Goal: Information Seeking & Learning: Understand process/instructions

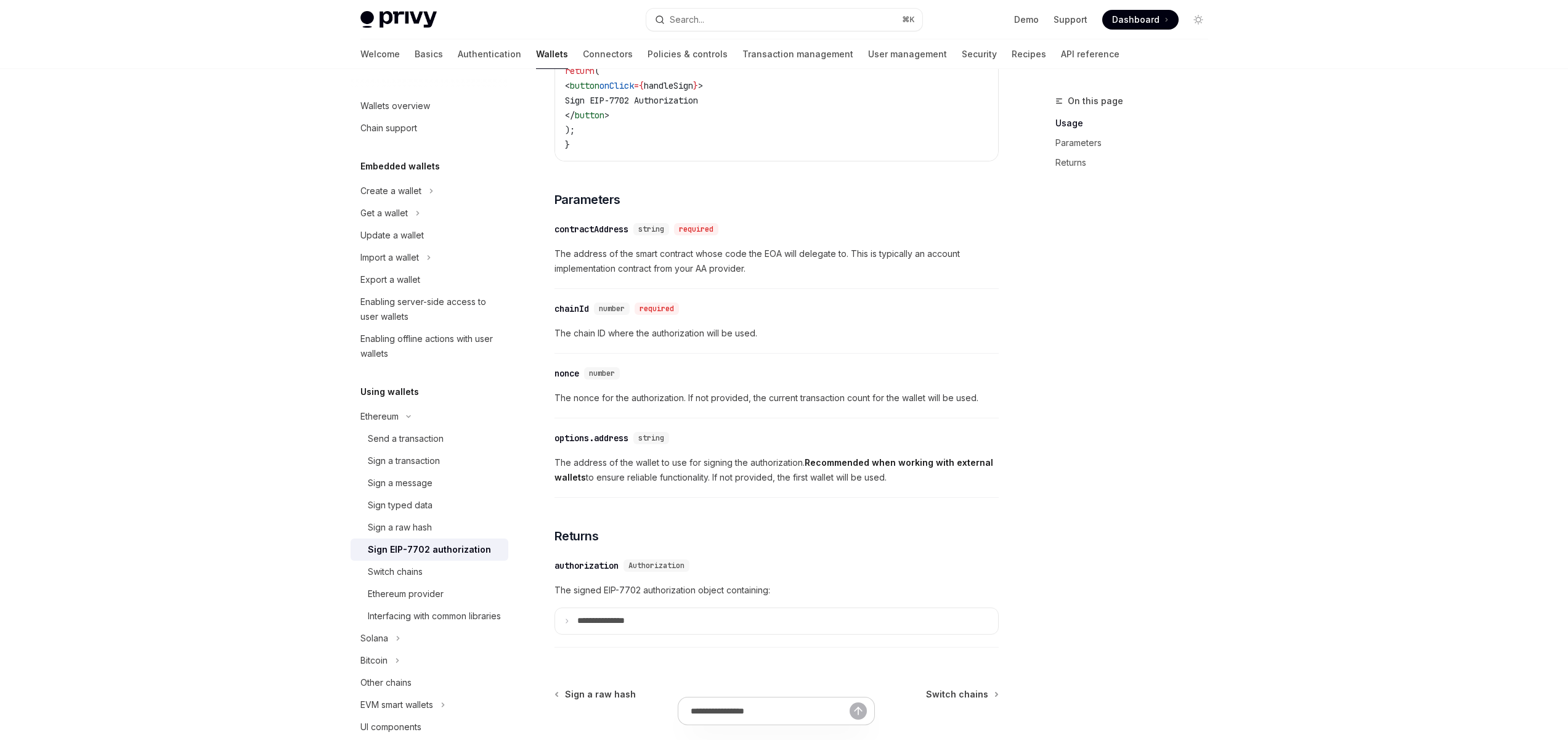
scroll to position [944, 0]
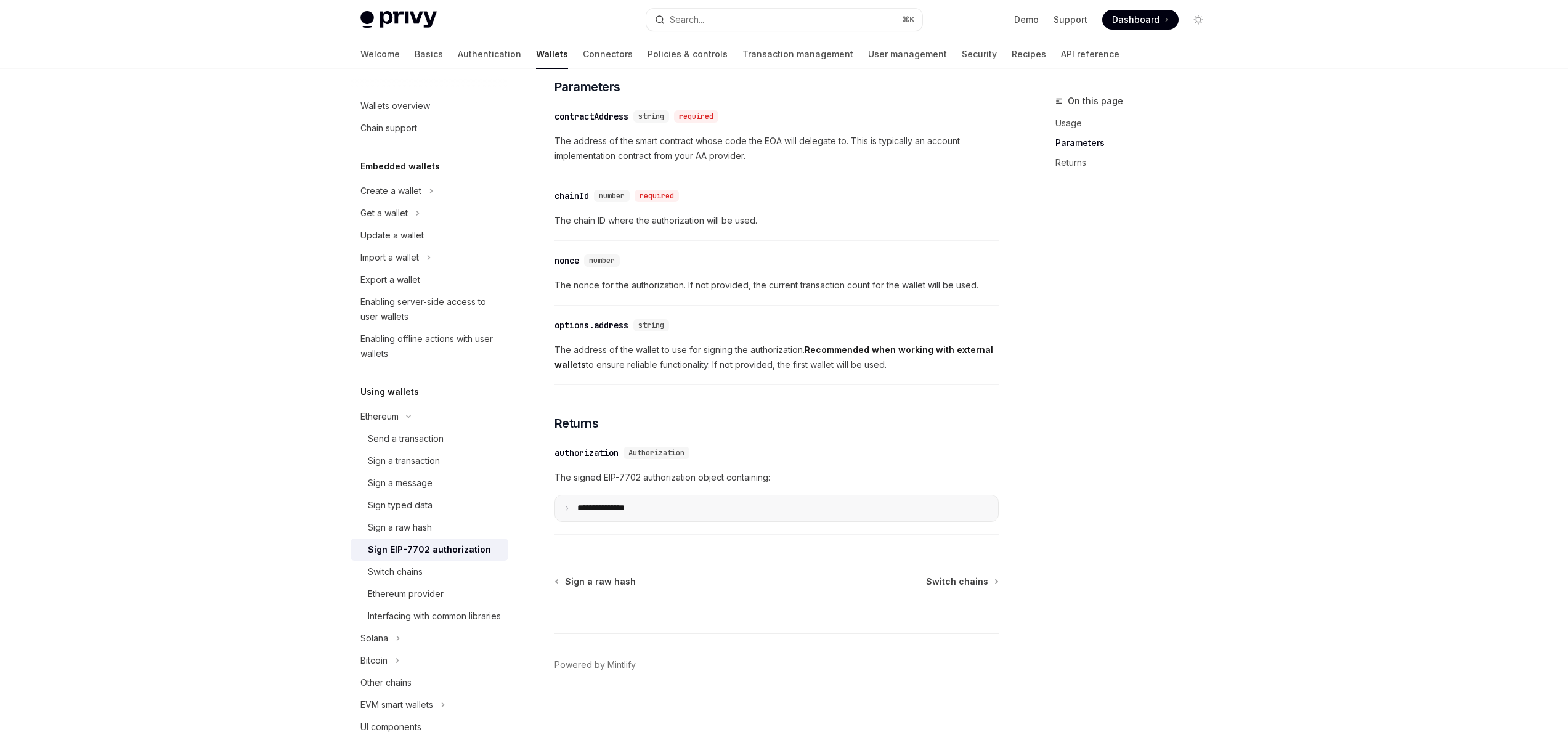
click at [668, 513] on summary "**********" at bounding box center [776, 508] width 443 height 26
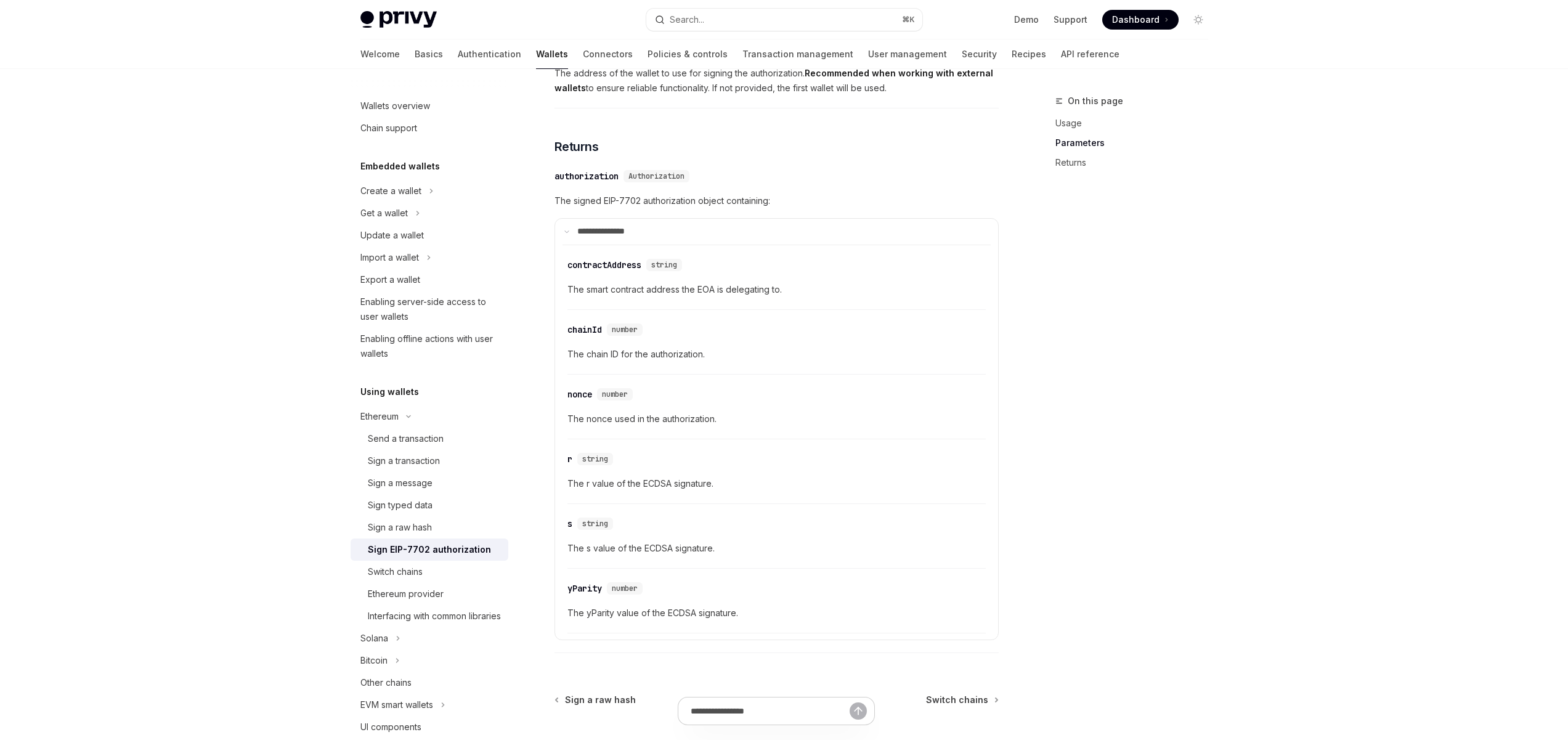
scroll to position [1295, 0]
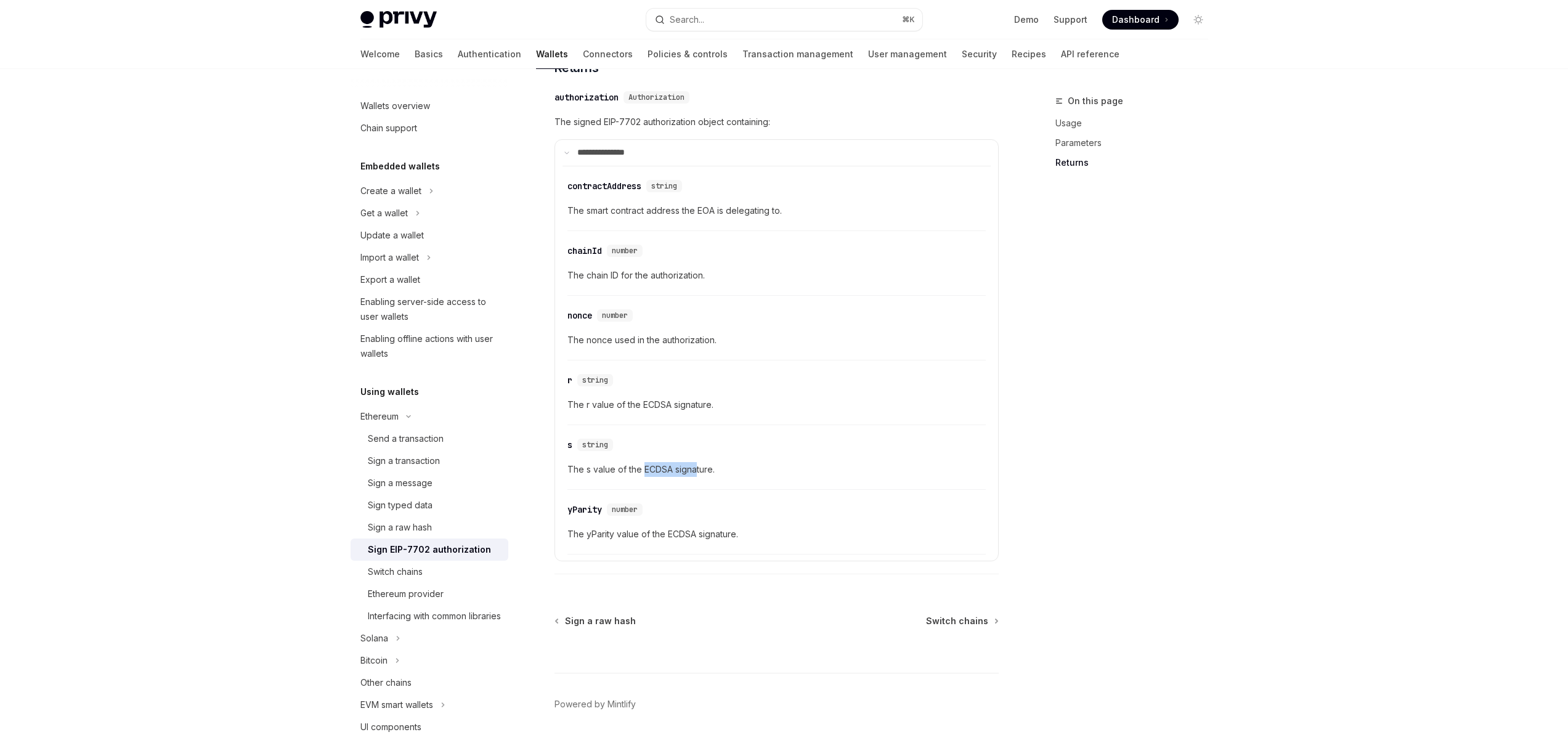
drag, startPoint x: 693, startPoint y: 471, endPoint x: 600, endPoint y: 469, distance: 93.0
click at [634, 471] on span "The s value of the ECDSA signature." at bounding box center [776, 470] width 419 height 15
click at [600, 469] on span "The s value of the ECDSA signature." at bounding box center [776, 470] width 419 height 15
click at [771, 423] on div "​ r string The r value of the ECDSA signature." at bounding box center [776, 396] width 419 height 59
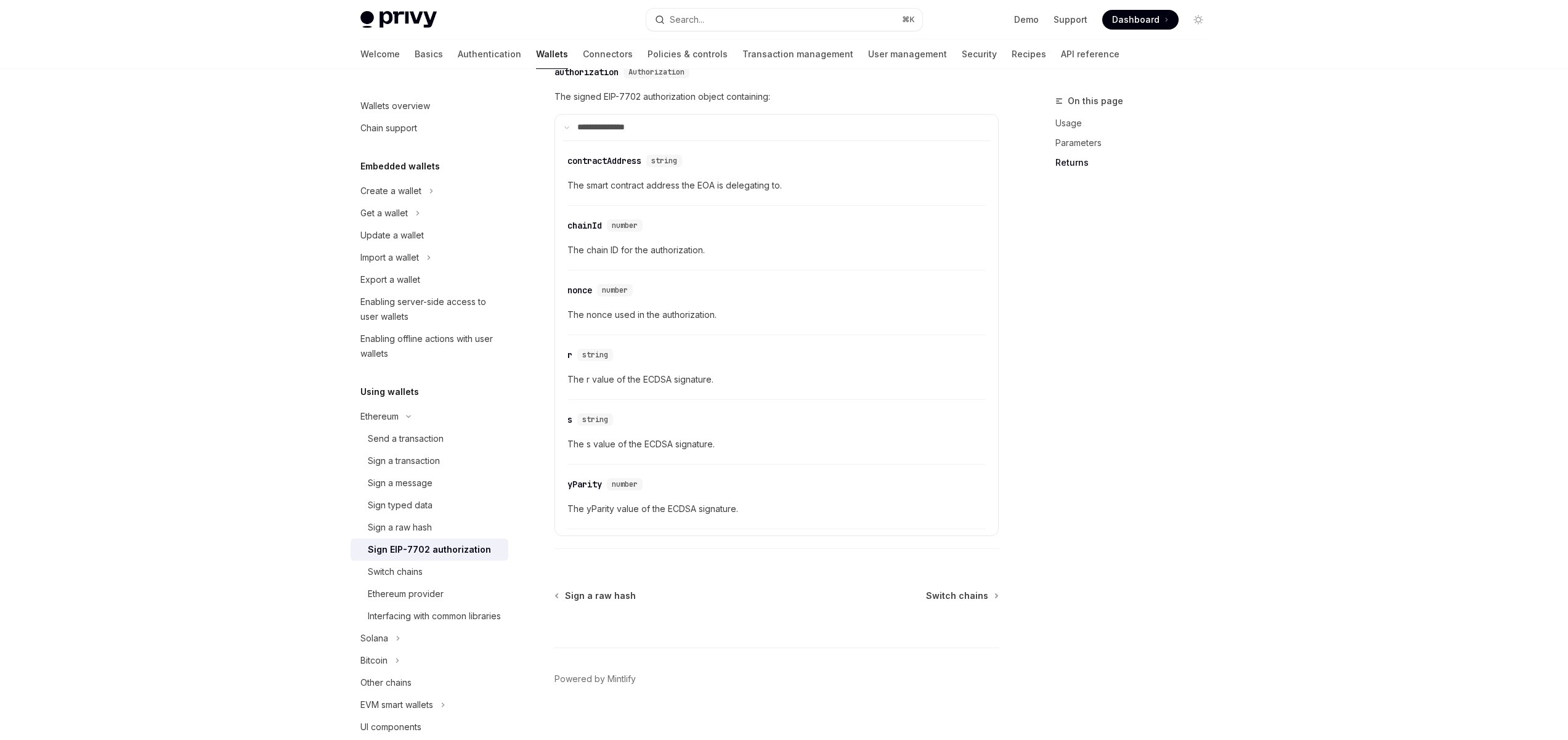
scroll to position [1339, 0]
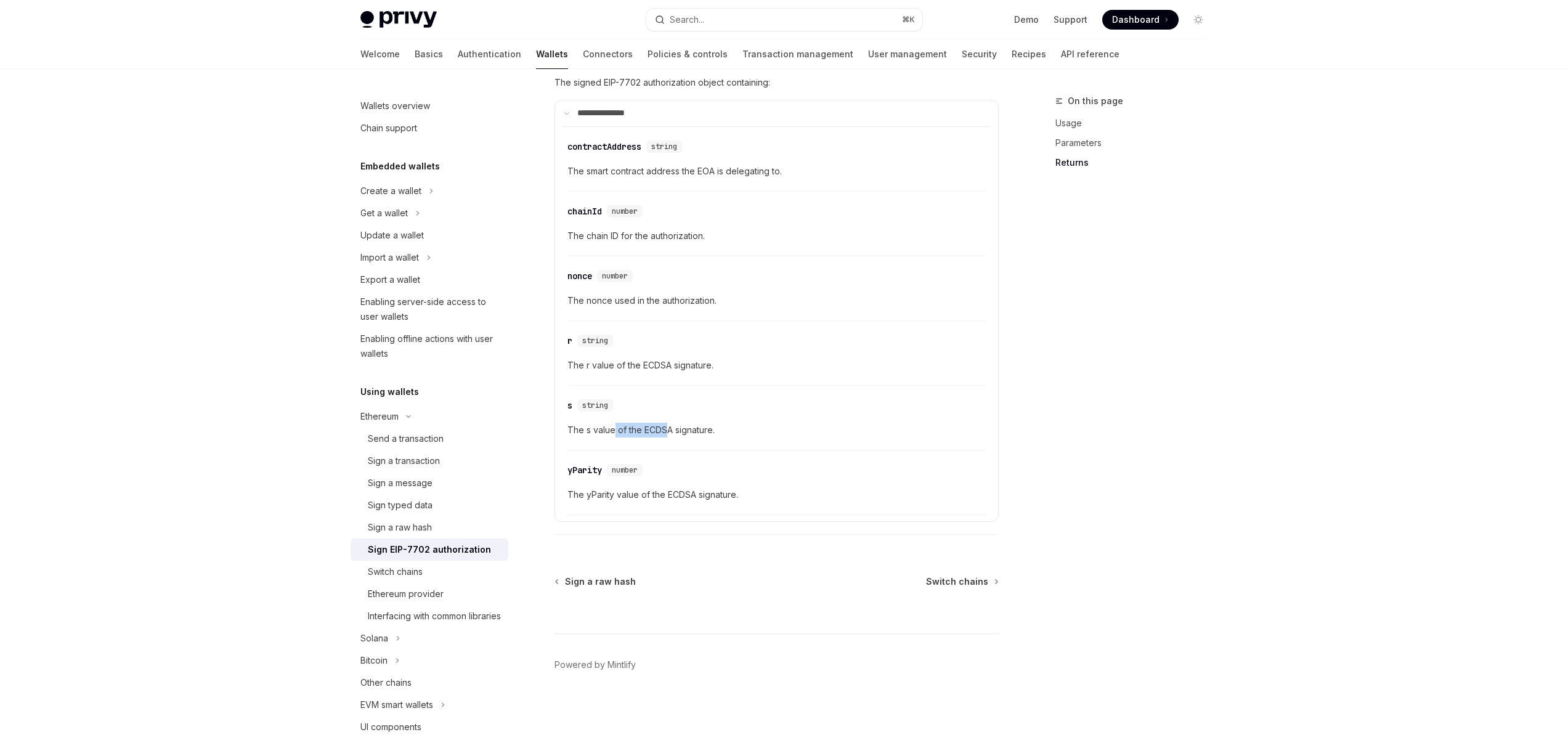
drag, startPoint x: 664, startPoint y: 426, endPoint x: 567, endPoint y: 429, distance: 97.0
click at [590, 428] on span "The s value of the ECDSA signature." at bounding box center [776, 430] width 419 height 15
click at [566, 430] on div "​ contractAddress string The smart contract address the EOA is delegating to. ​…" at bounding box center [776, 321] width 428 height 389
drag, startPoint x: 657, startPoint y: 430, endPoint x: 611, endPoint y: 430, distance: 46.0
click at [616, 430] on span "The s value of the ECDSA signature." at bounding box center [776, 430] width 419 height 15
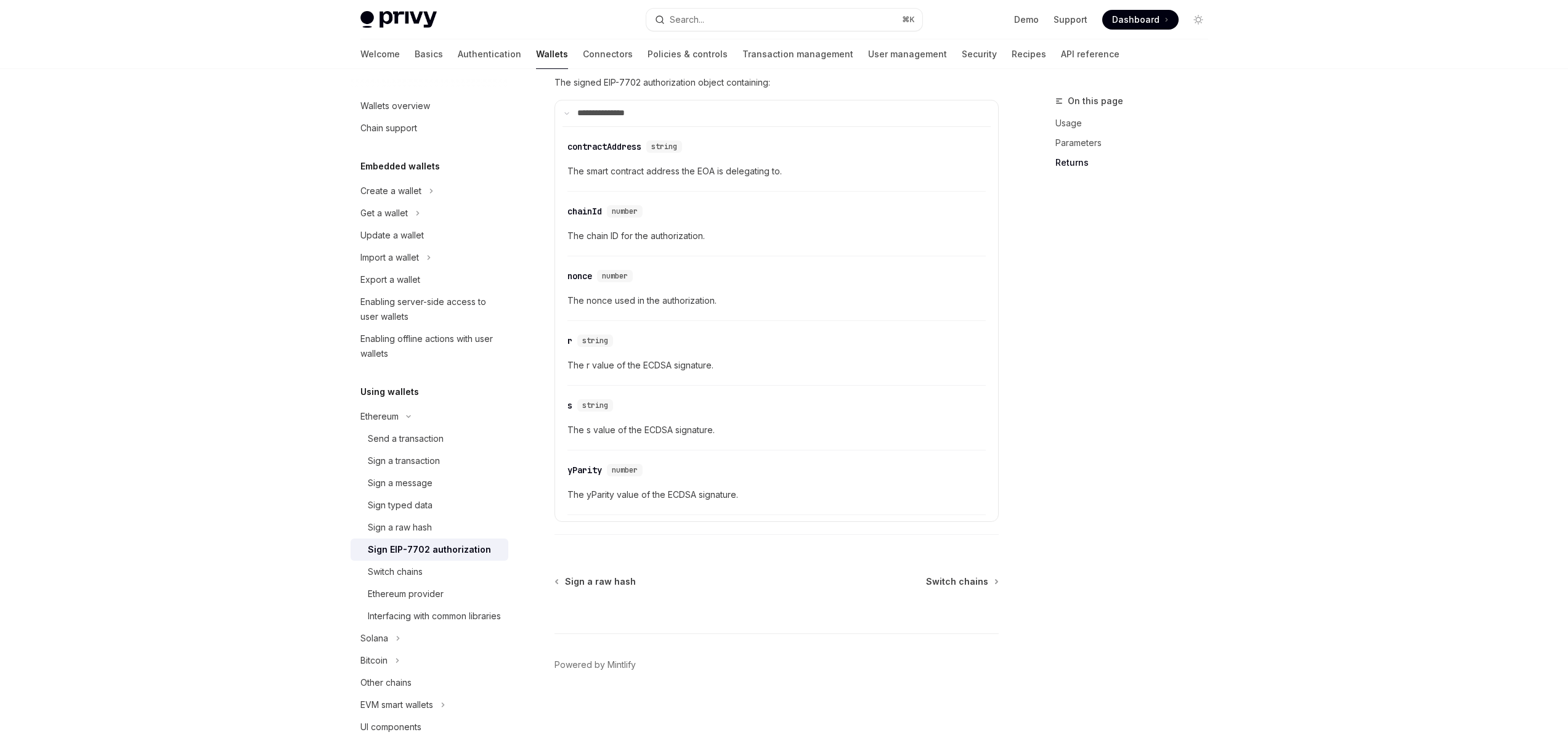
click at [611, 430] on span "The s value of the ECDSA signature." at bounding box center [776, 430] width 419 height 15
click at [1089, 281] on div "On this page Usage Parameters Returns" at bounding box center [1124, 416] width 187 height 646
click at [1160, 272] on div "On this page Usage Parameters Returns" at bounding box center [1124, 416] width 187 height 646
click at [1123, 254] on div "On this page Usage Parameters Returns" at bounding box center [1124, 416] width 187 height 646
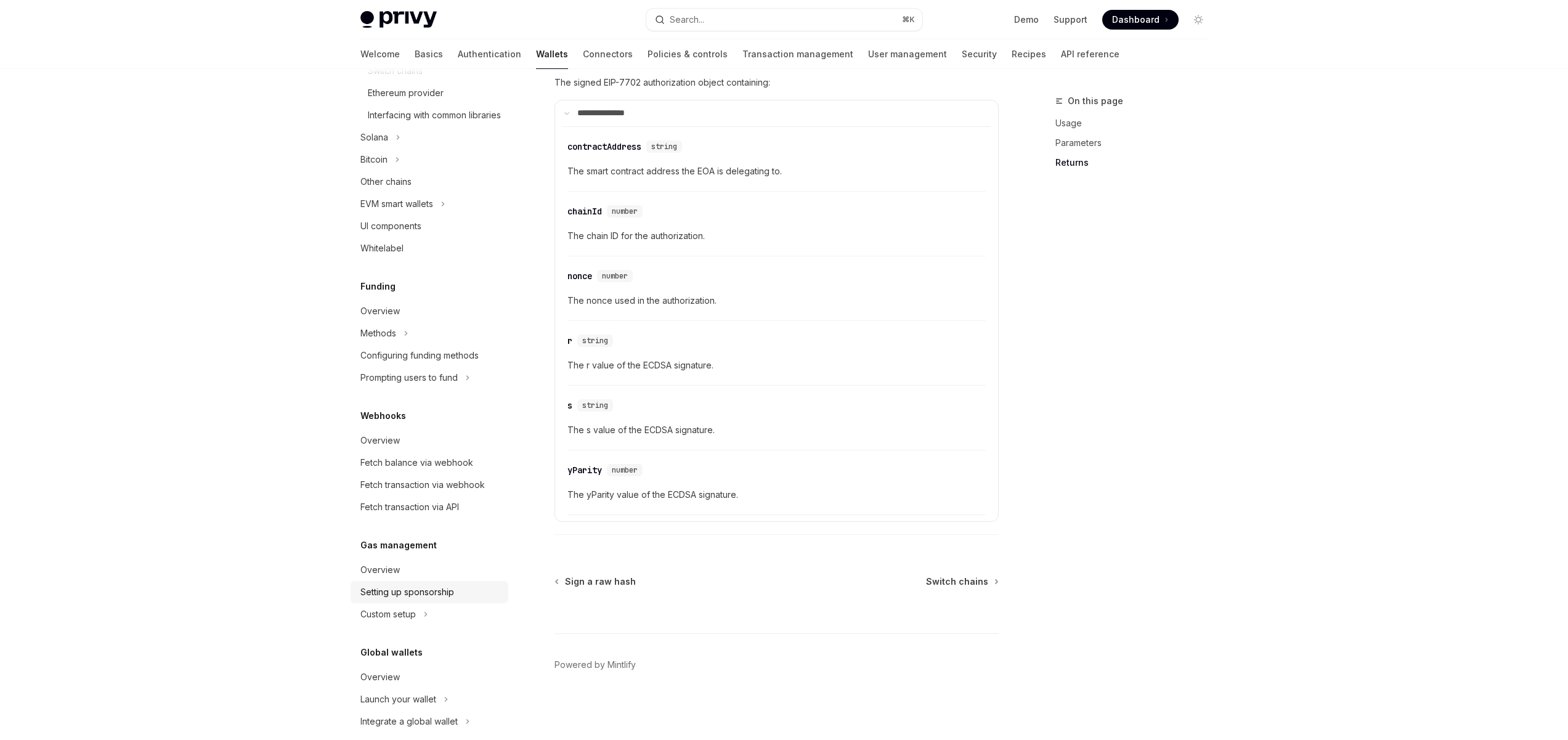
scroll to position [533, 0]
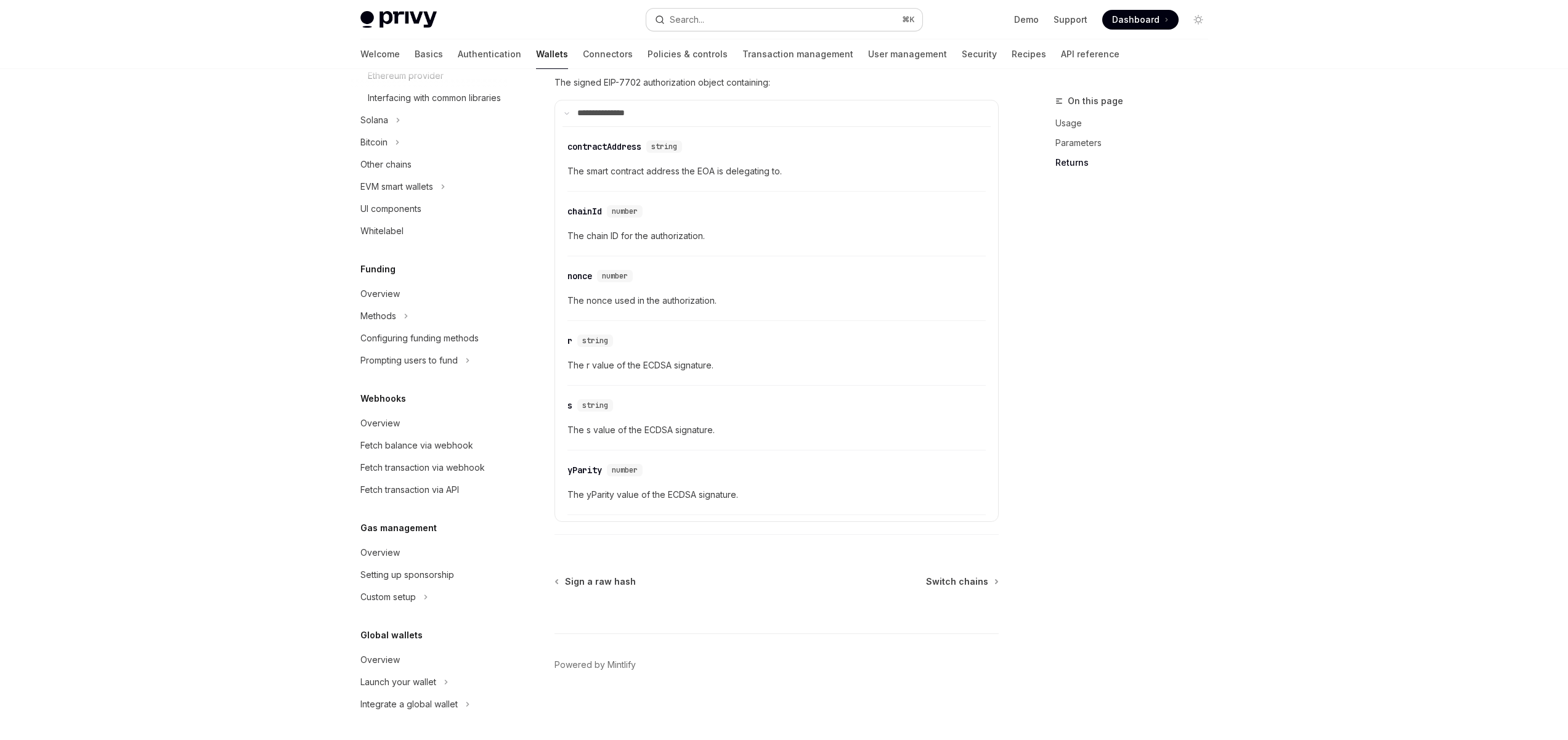
click at [828, 20] on button "Search... ⌘ K" at bounding box center [784, 19] width 276 height 22
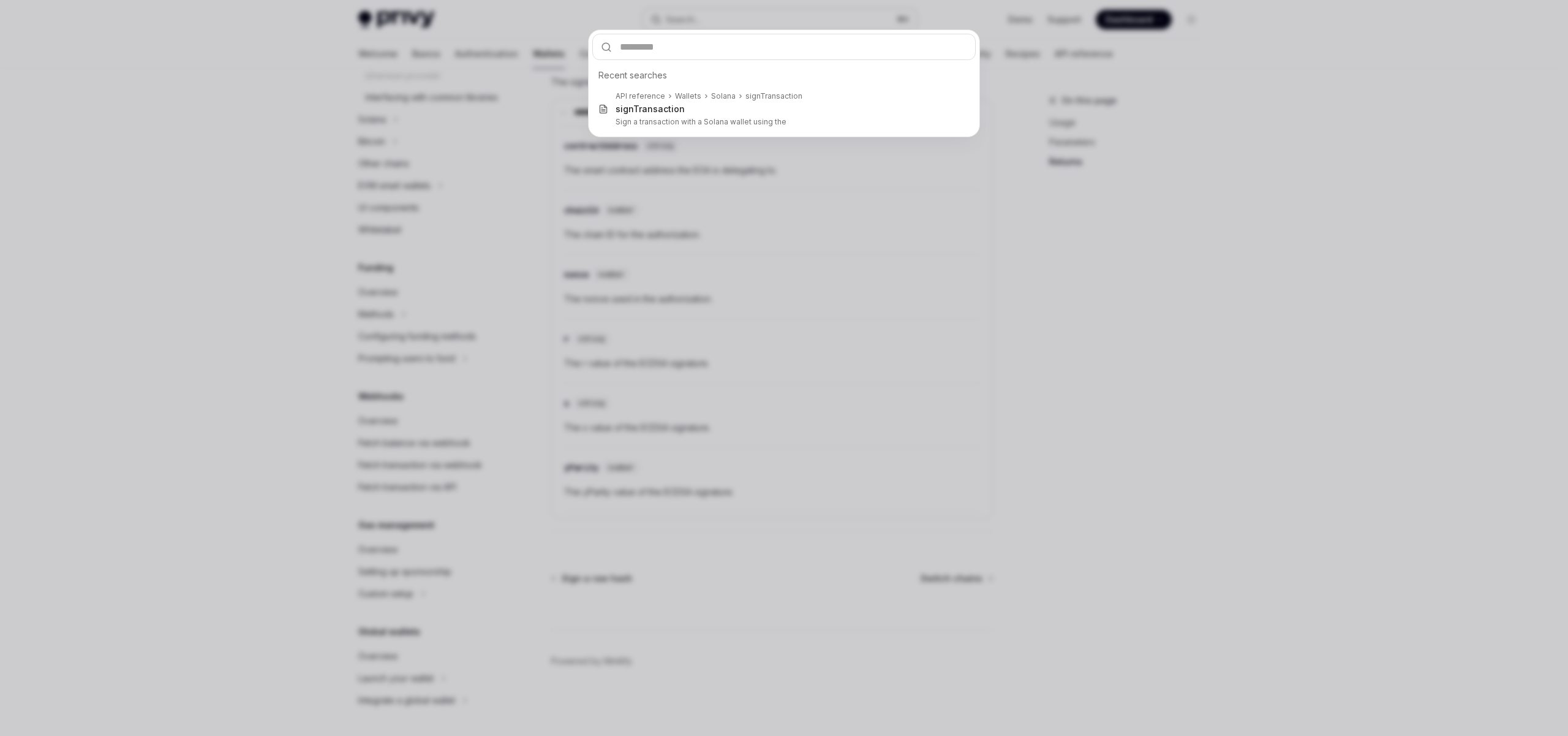
type input "**********"
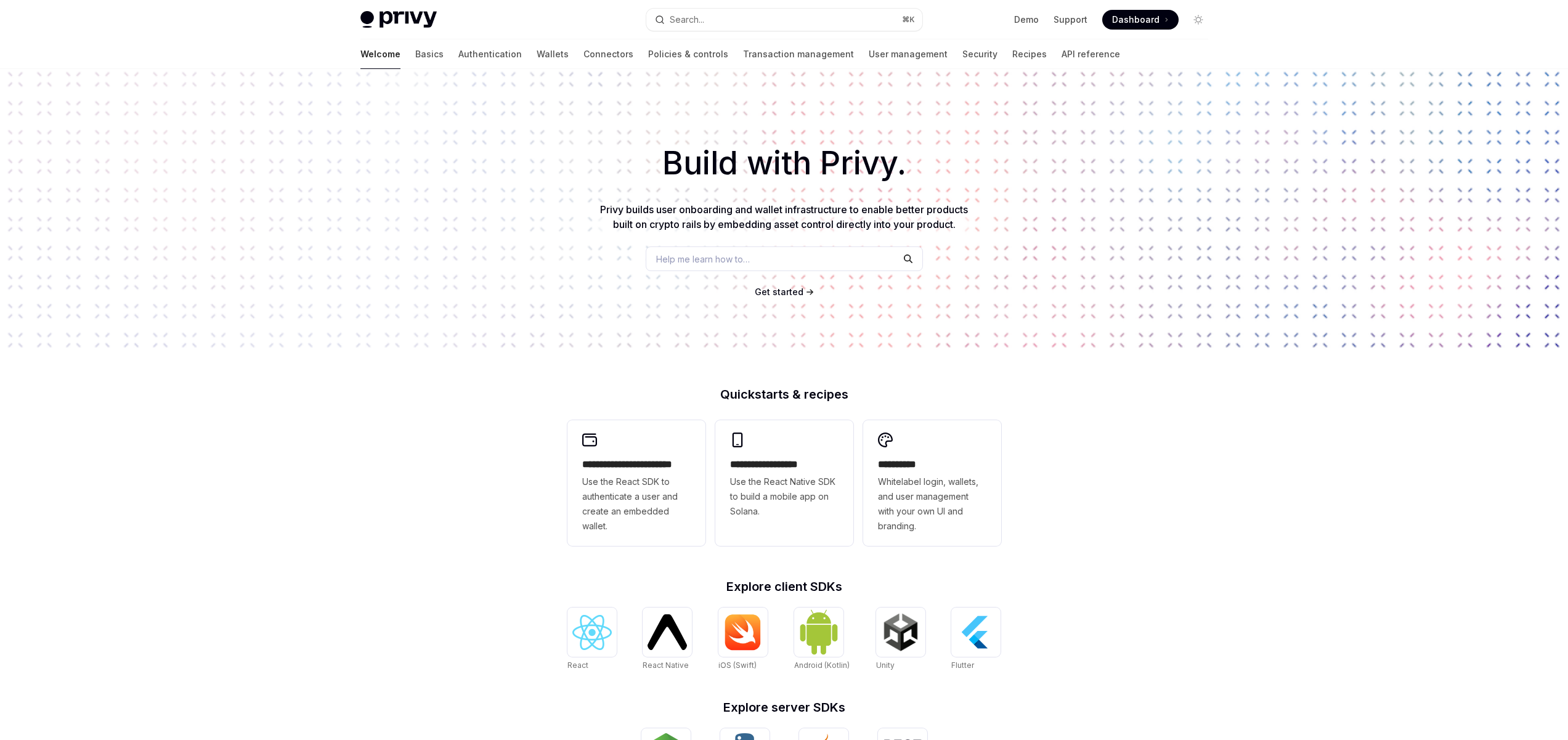
click at [1054, 178] on h1 "Build with Privy." at bounding box center [783, 162] width 1528 height 48
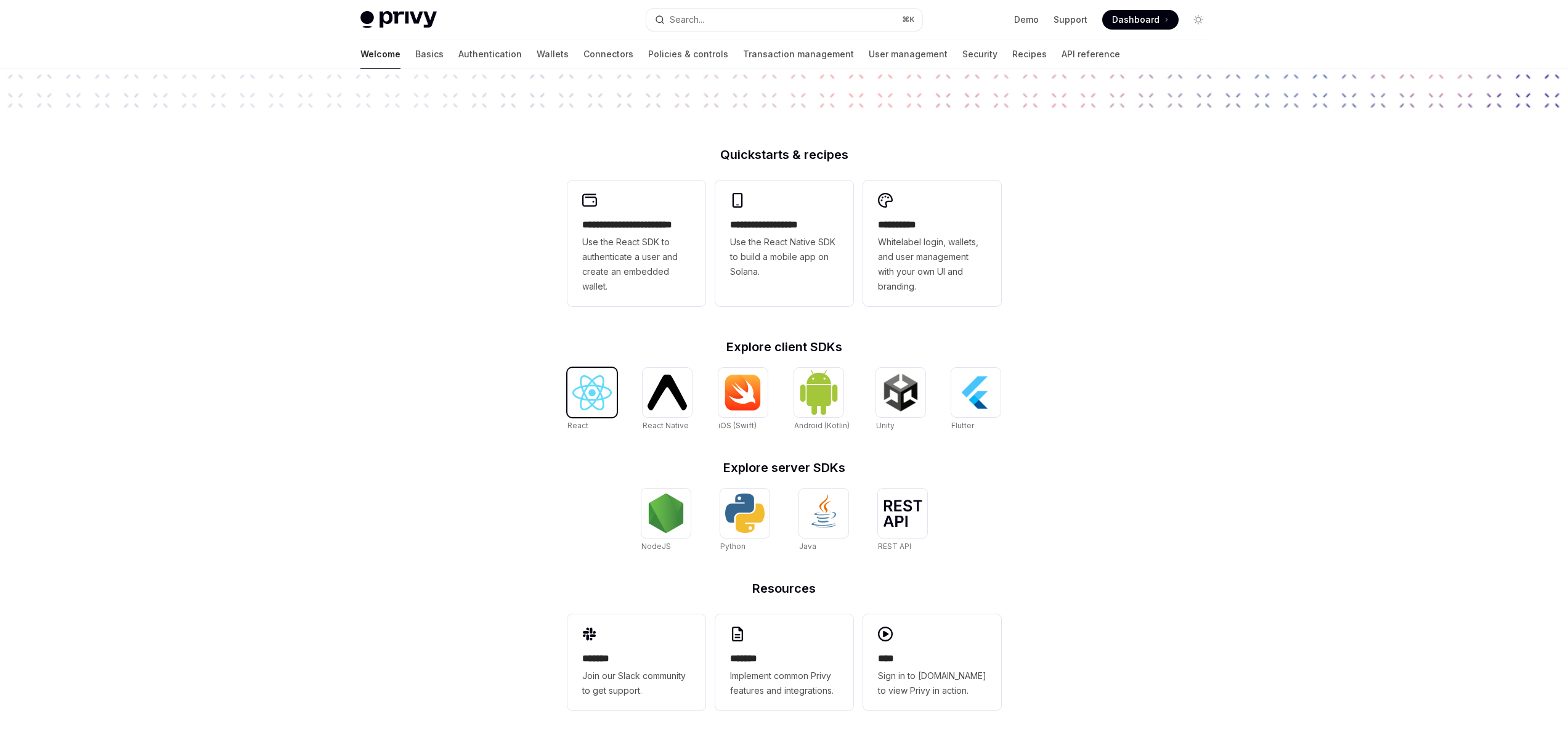
click at [579, 400] on img at bounding box center [592, 393] width 40 height 35
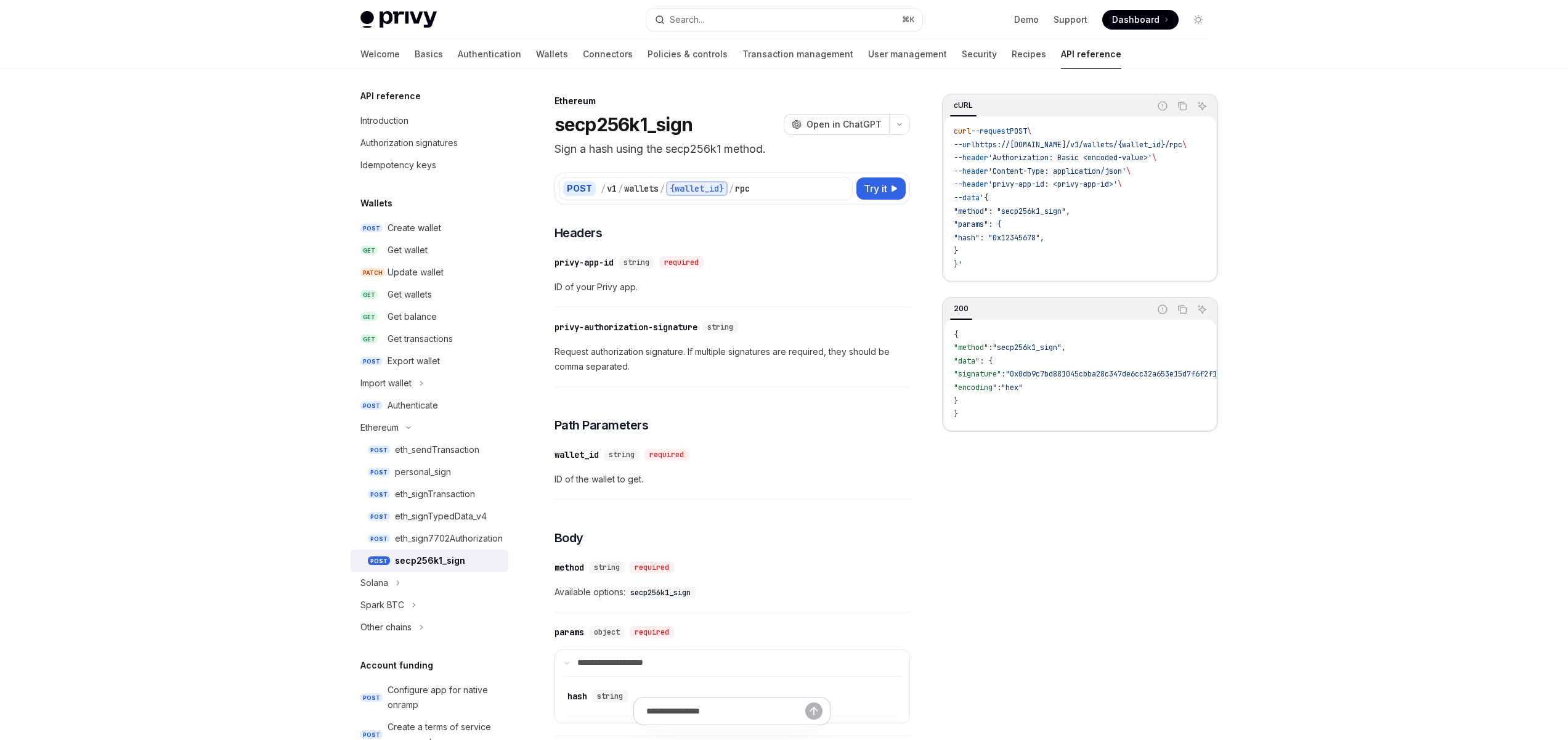
drag, startPoint x: 811, startPoint y: 356, endPoint x: 720, endPoint y: 361, distance: 91.1
click at [739, 361] on span "Request authorization signature. If multiple signatures are required, they shou…" at bounding box center [732, 359] width 355 height 29
click at [691, 360] on span "Request authorization signature. If multiple signatures are required, they shou…" at bounding box center [732, 359] width 355 height 29
drag, startPoint x: 621, startPoint y: 287, endPoint x: 578, endPoint y: 288, distance: 43.0
click at [578, 288] on span "ID of your Privy app." at bounding box center [732, 287] width 355 height 15
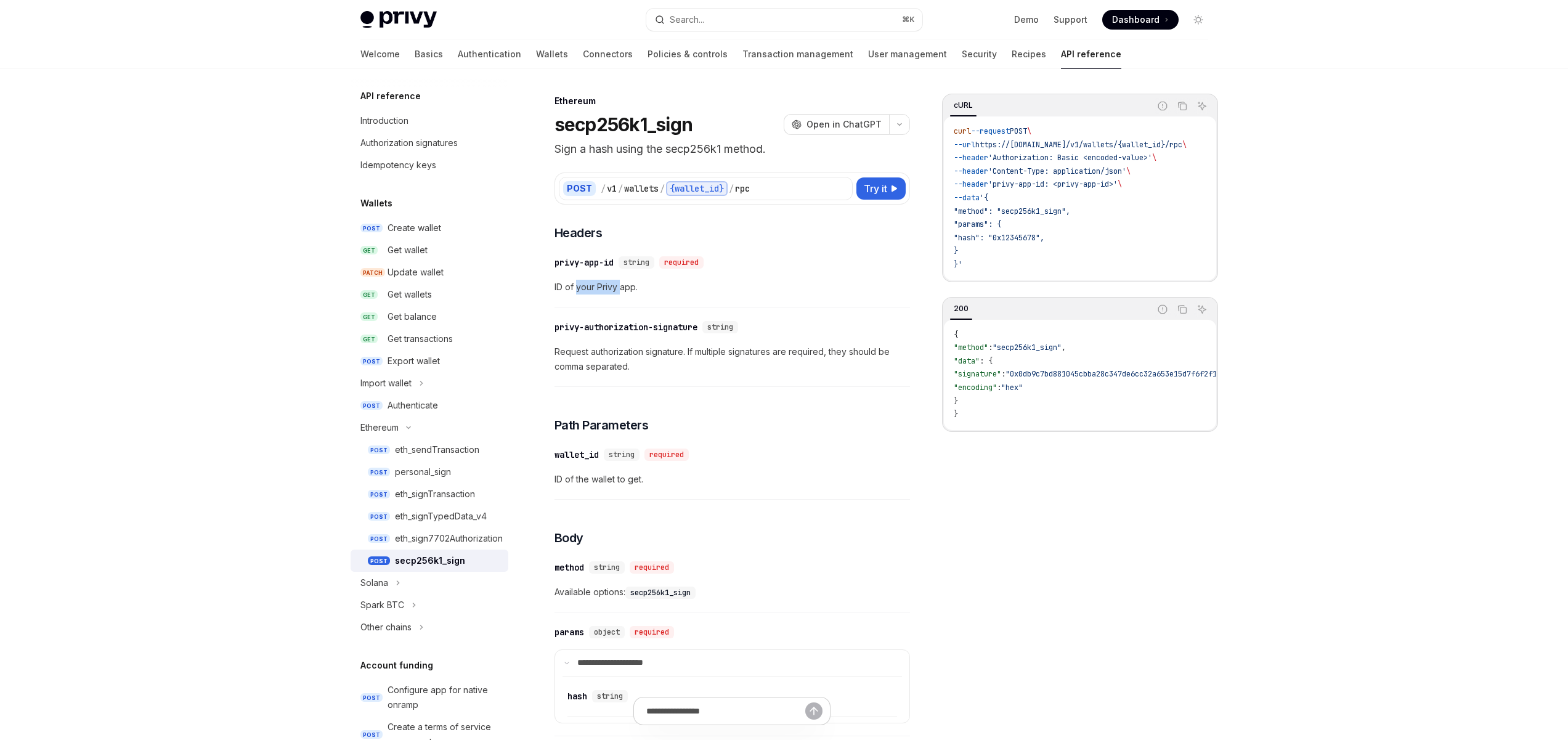
click at [578, 288] on span "ID of your Privy app." at bounding box center [732, 287] width 355 height 15
drag, startPoint x: 704, startPoint y: 359, endPoint x: 664, endPoint y: 361, distance: 40.0
click at [630, 360] on span "Request authorization signature. If multiple signatures are required, they shou…" at bounding box center [732, 359] width 355 height 29
drag, startPoint x: 745, startPoint y: 354, endPoint x: 696, endPoint y: 357, distance: 49.1
click at [679, 354] on span "Request authorization signature. If multiple signatures are required, they shou…" at bounding box center [732, 359] width 355 height 29
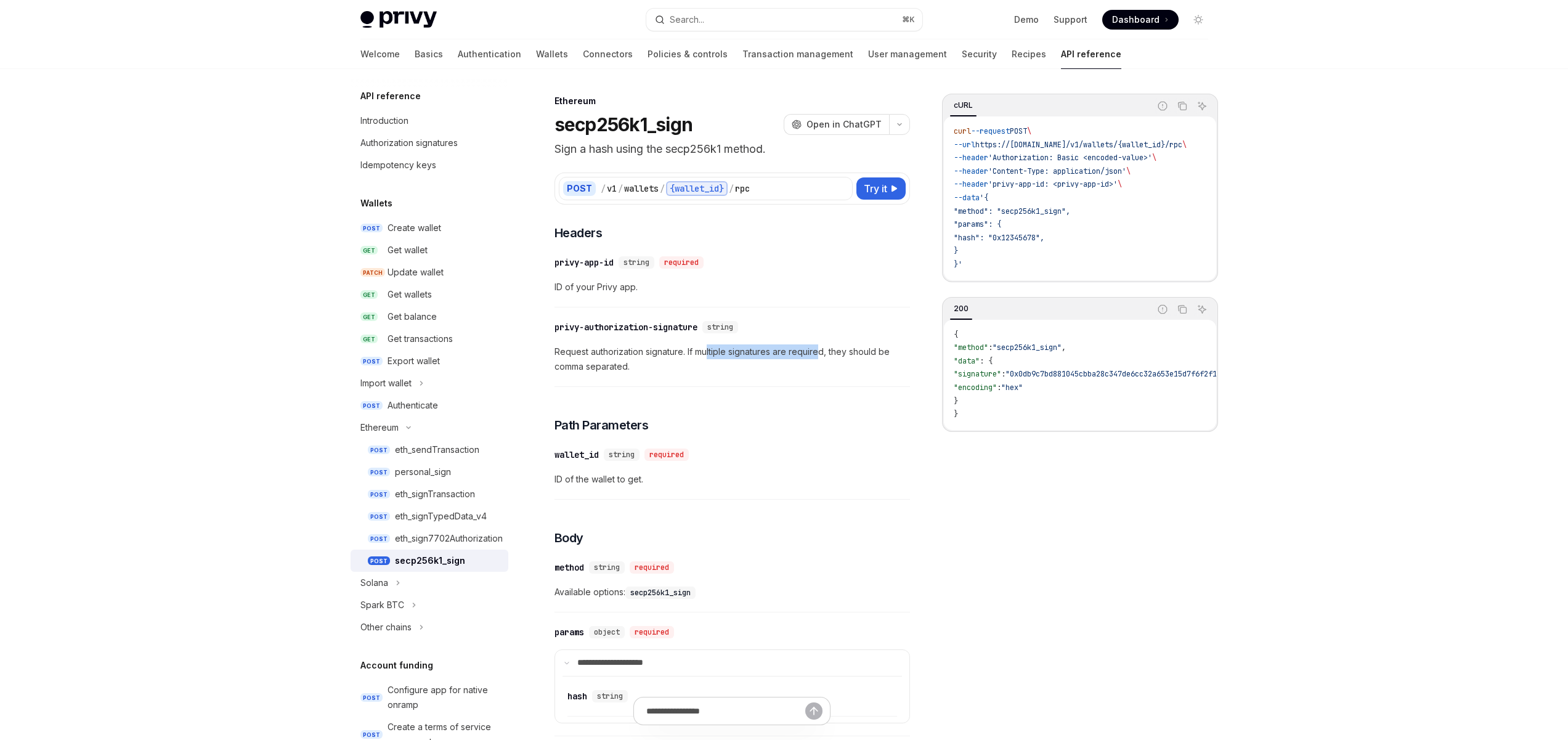
drag, startPoint x: 818, startPoint y: 354, endPoint x: 709, endPoint y: 354, distance: 109.0
click at [709, 354] on span "Request authorization signature. If multiple signatures are required, they shou…" at bounding box center [732, 359] width 355 height 29
click at [701, 354] on span "Request authorization signature. If multiple signatures are required, they shou…" at bounding box center [732, 359] width 355 height 29
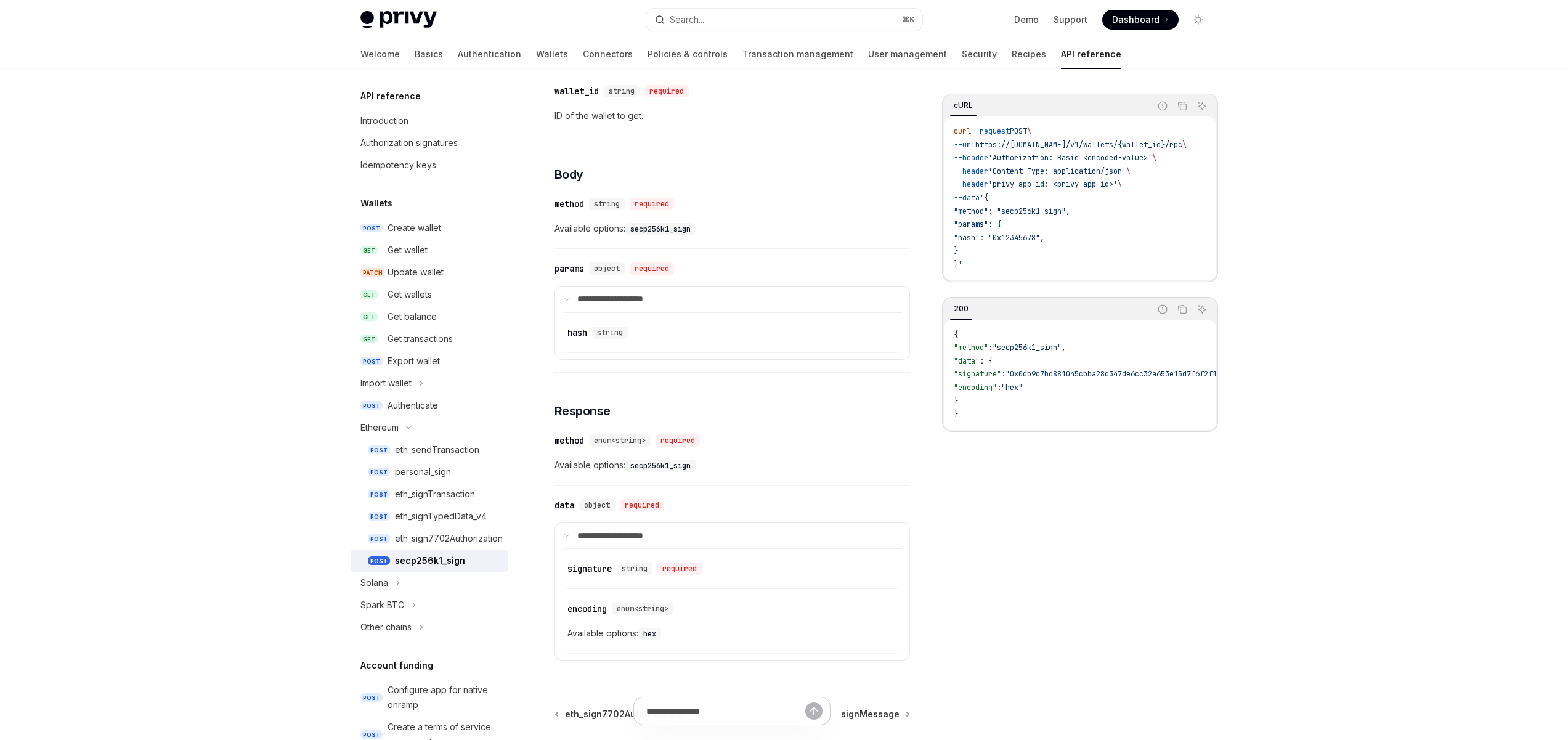
scroll to position [370, 0]
click at [600, 224] on span "Available options: secp256k1_sign" at bounding box center [732, 222] width 355 height 15
click at [575, 223] on span "Available options: secp256k1_sign" at bounding box center [732, 222] width 355 height 15
click at [616, 327] on span "string" at bounding box center [610, 327] width 26 height 10
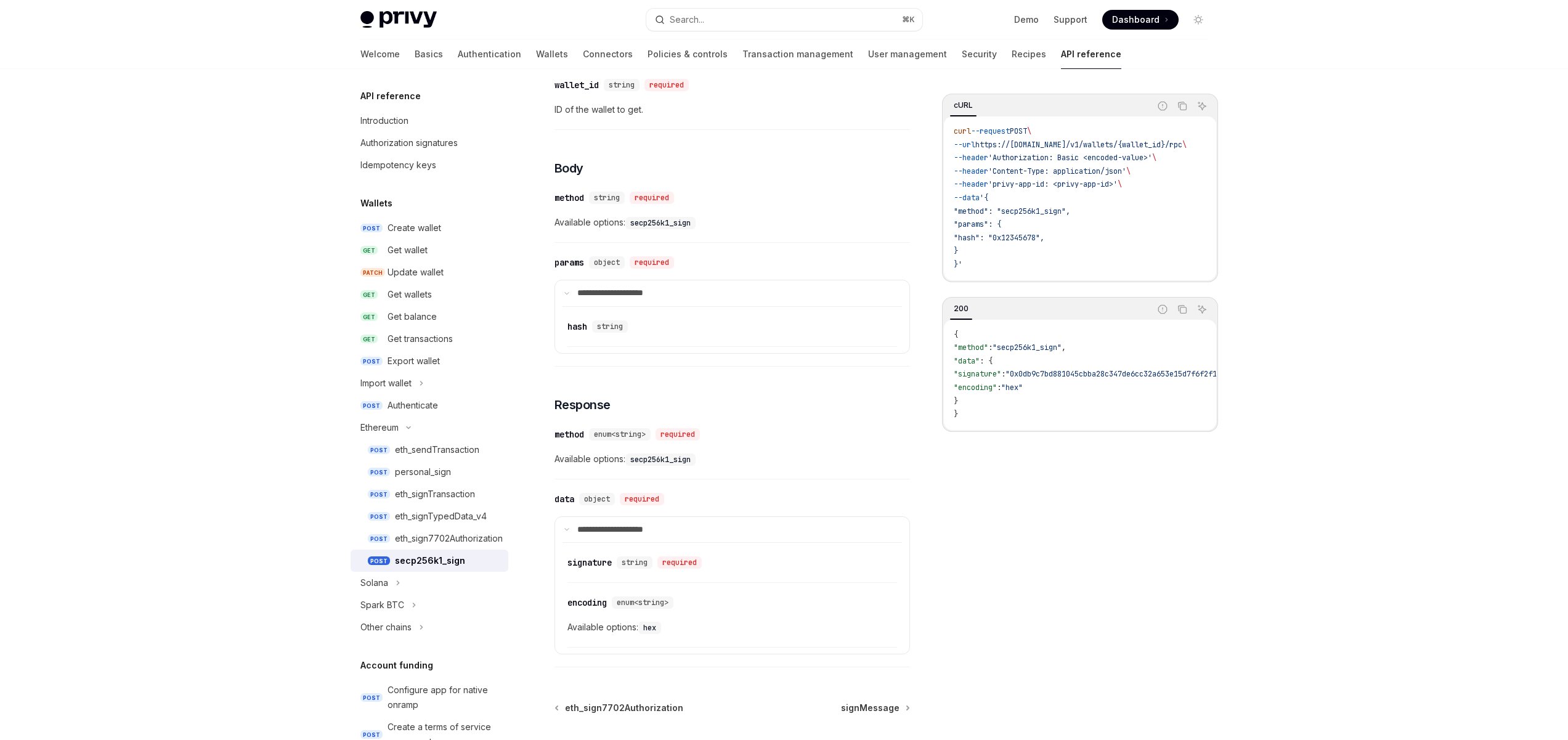
scroll to position [496, 0]
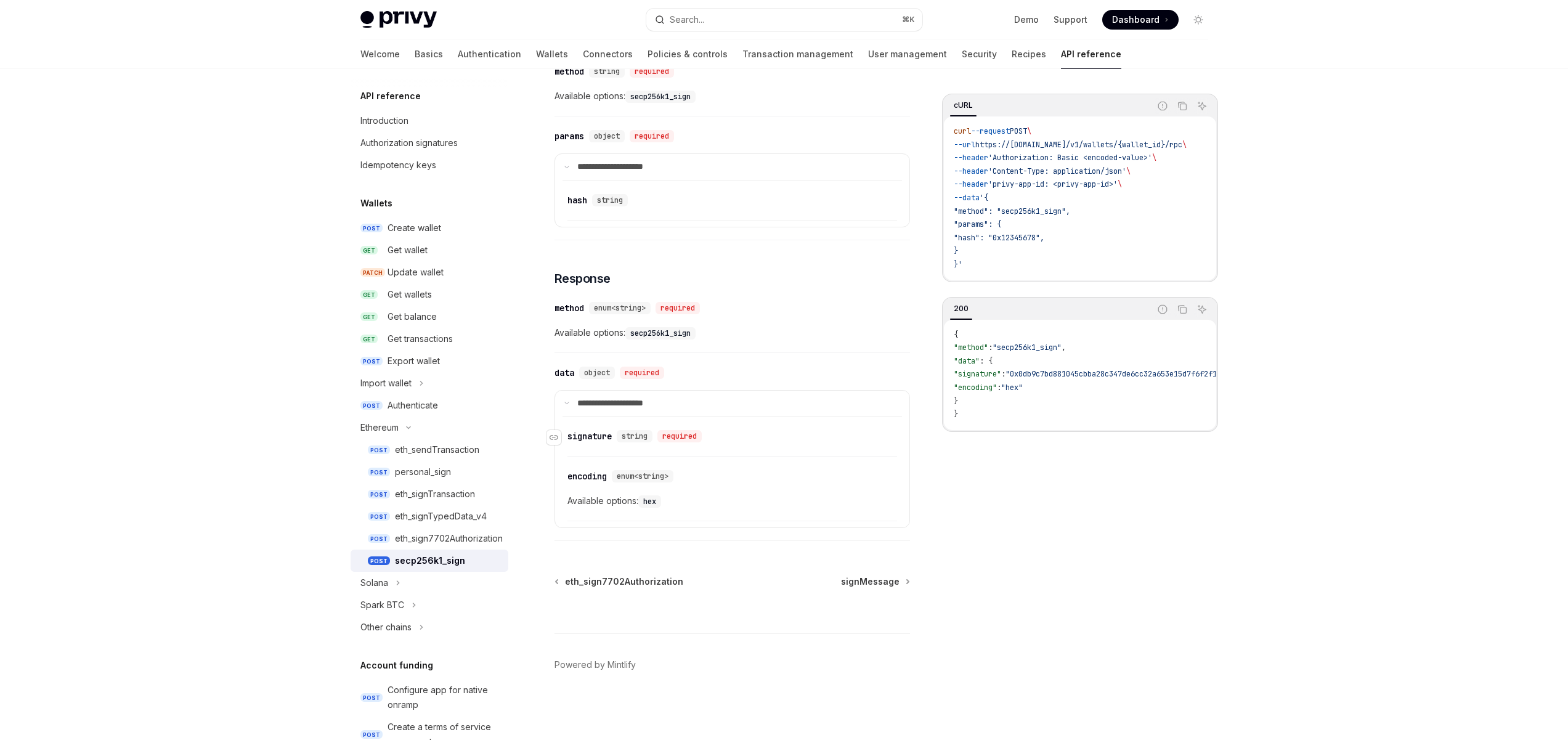
click at [591, 436] on div "signature" at bounding box center [589, 436] width 45 height 13
click at [598, 504] on span "Available options: hex" at bounding box center [732, 501] width 329 height 15
click at [585, 470] on div "encoding" at bounding box center [587, 476] width 40 height 13
click at [712, 467] on div "​ encoding enum<string> Available options: hex" at bounding box center [732, 492] width 329 height 59
click at [749, 306] on div "​ method enum<string> required" at bounding box center [725, 308] width 343 height 15
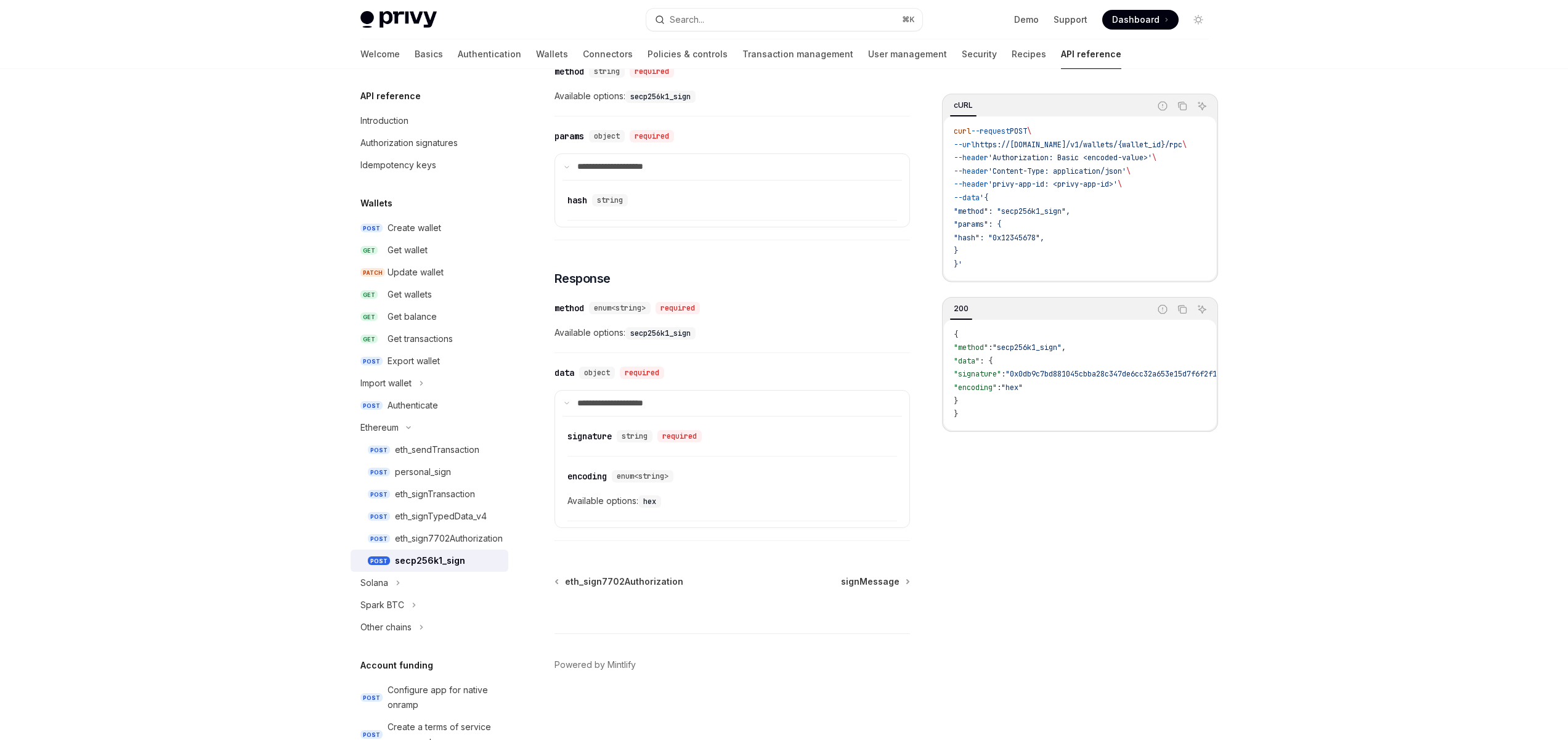
click at [792, 295] on div "​ method enum<string> required Available options: secp256k1_sign" at bounding box center [732, 324] width 355 height 59
